Goal: Navigation & Orientation: Find specific page/section

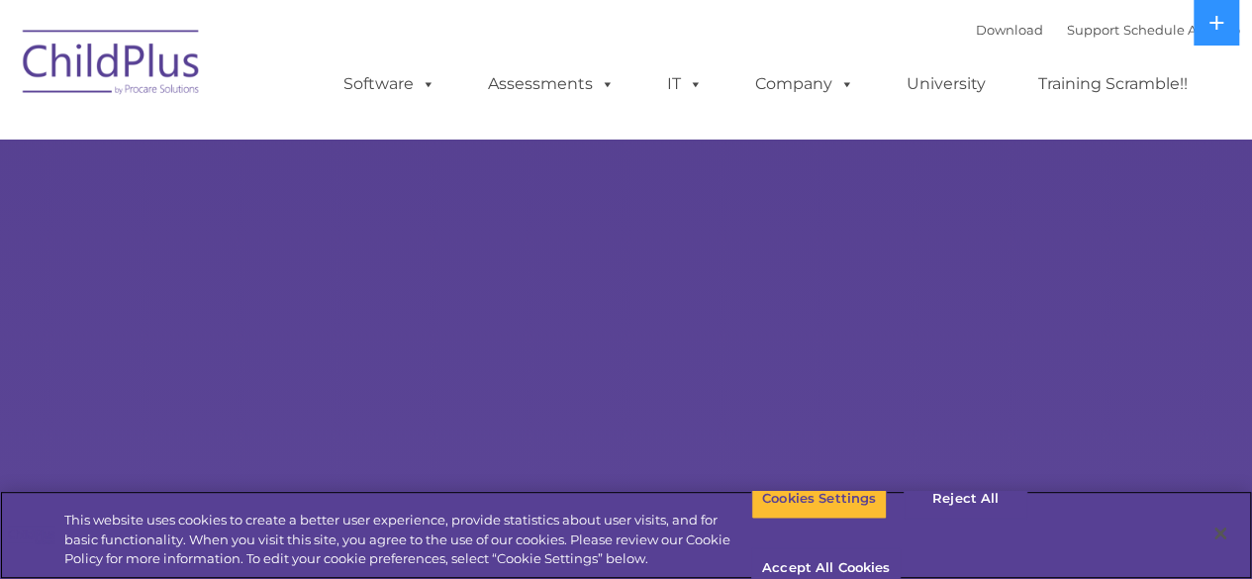
select select "MEDIUM"
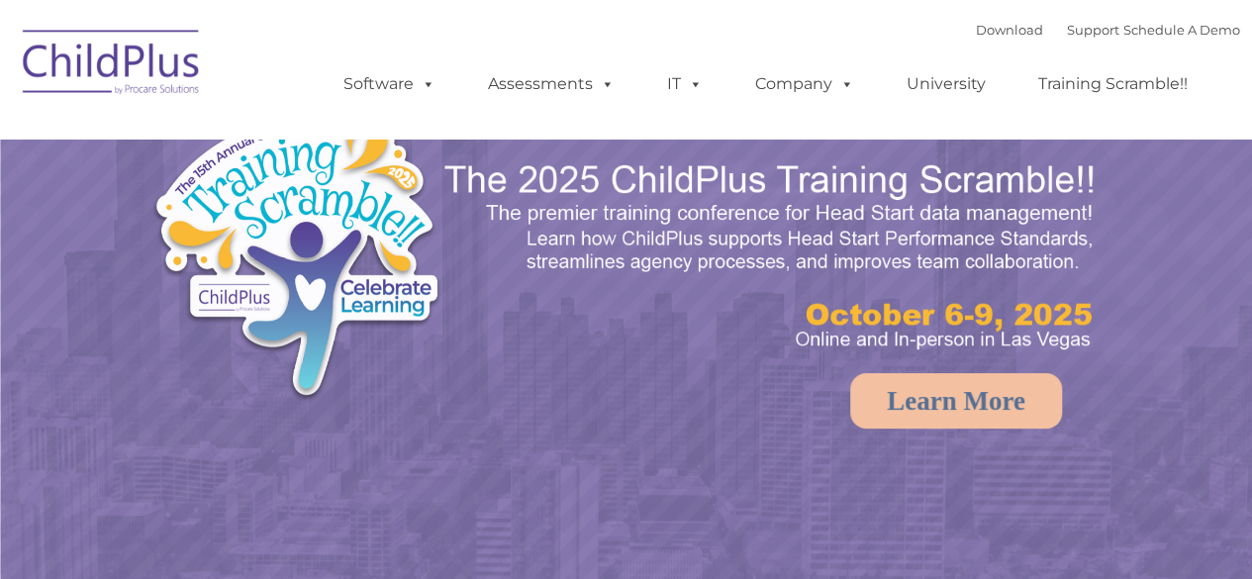
select select "MEDIUM"
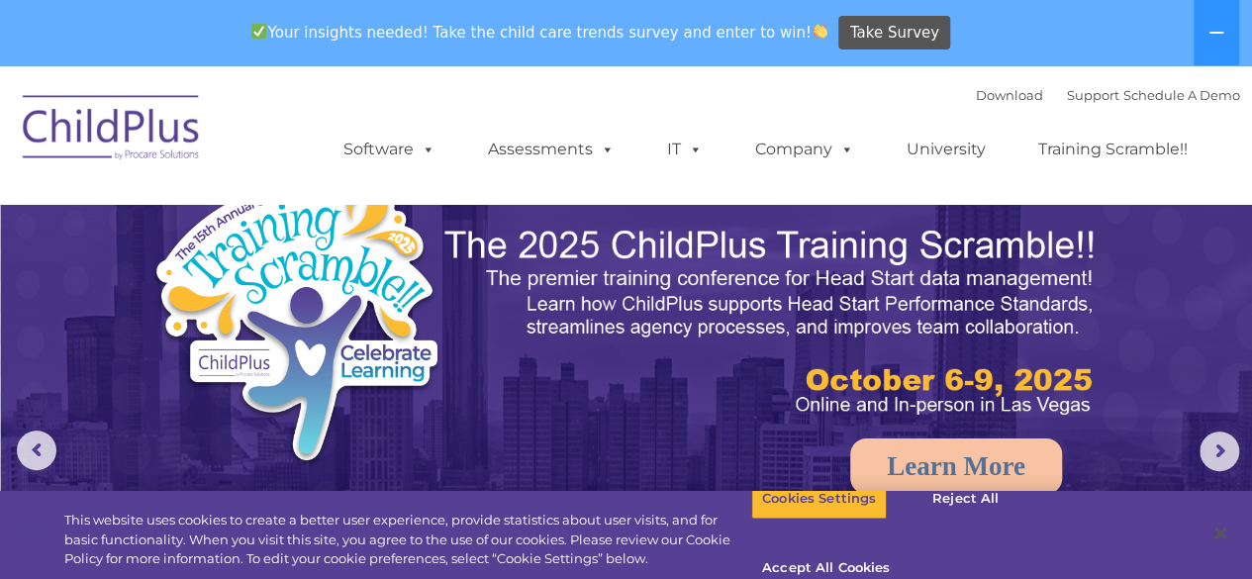
click at [259, 71] on nav "Download Support | Schedule A Demo  MENU MENU Software ChildPlus: The original…" at bounding box center [626, 134] width 1252 height 139
click at [272, 7] on div "Your insights needed! Take the child care trends survey and enter to win! Take …" at bounding box center [598, 33] width 1197 height 64
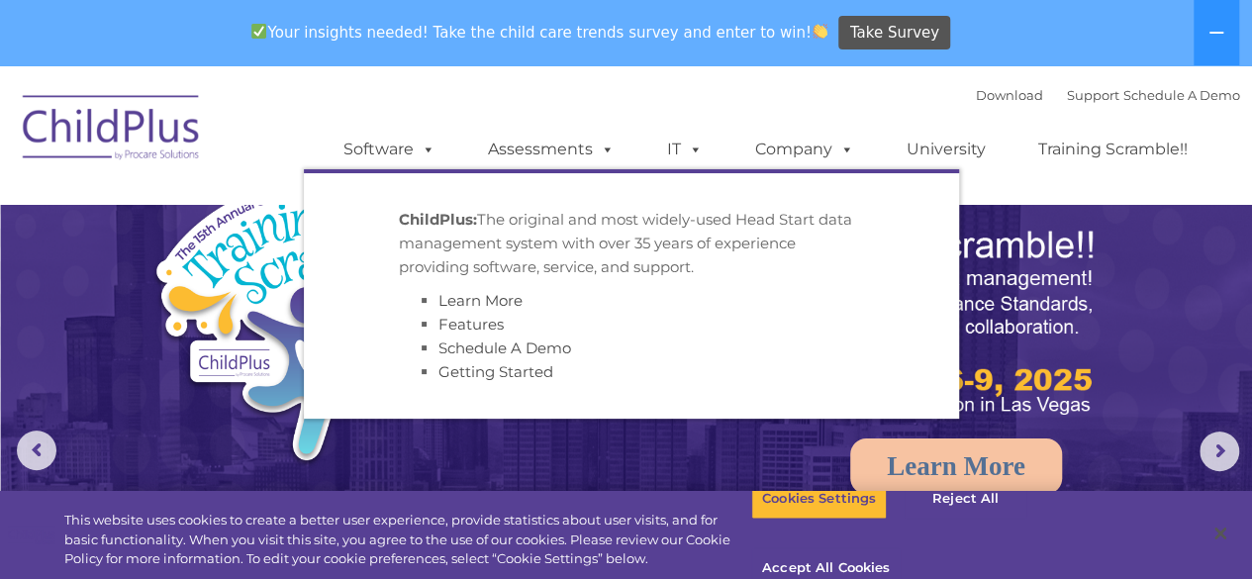
click at [679, 322] on li "Features" at bounding box center [651, 325] width 426 height 24
click at [715, 298] on li "Learn More" at bounding box center [651, 301] width 426 height 24
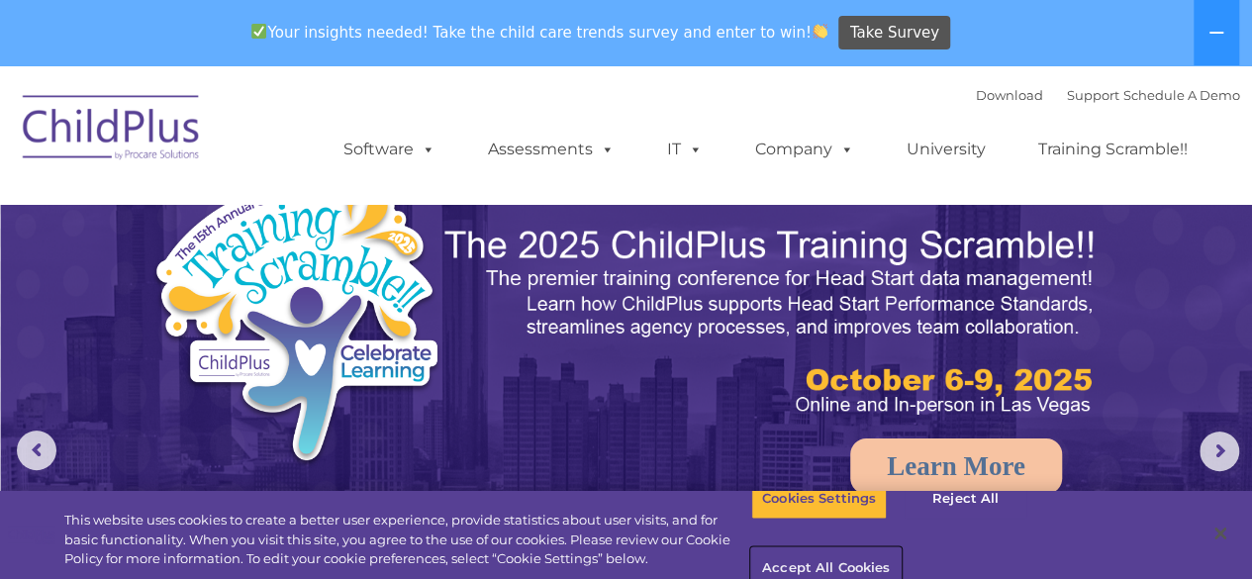
click at [901, 548] on button "Accept All Cookies" at bounding box center [825, 569] width 149 height 42
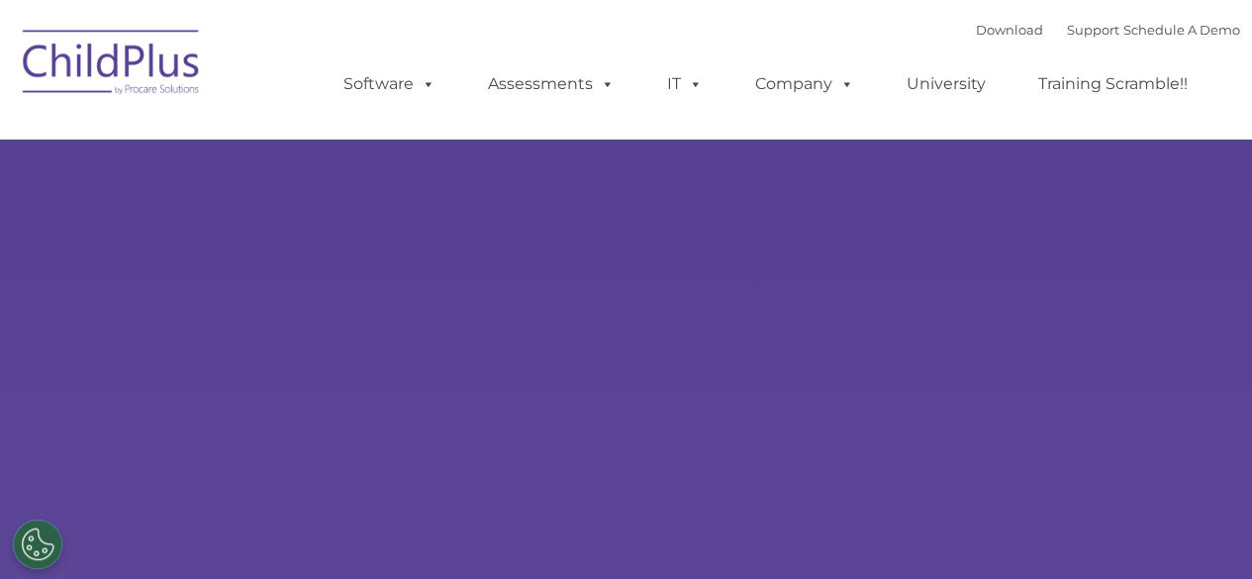
type input ""
select select "MEDIUM"
